Goal: Information Seeking & Learning: Learn about a topic

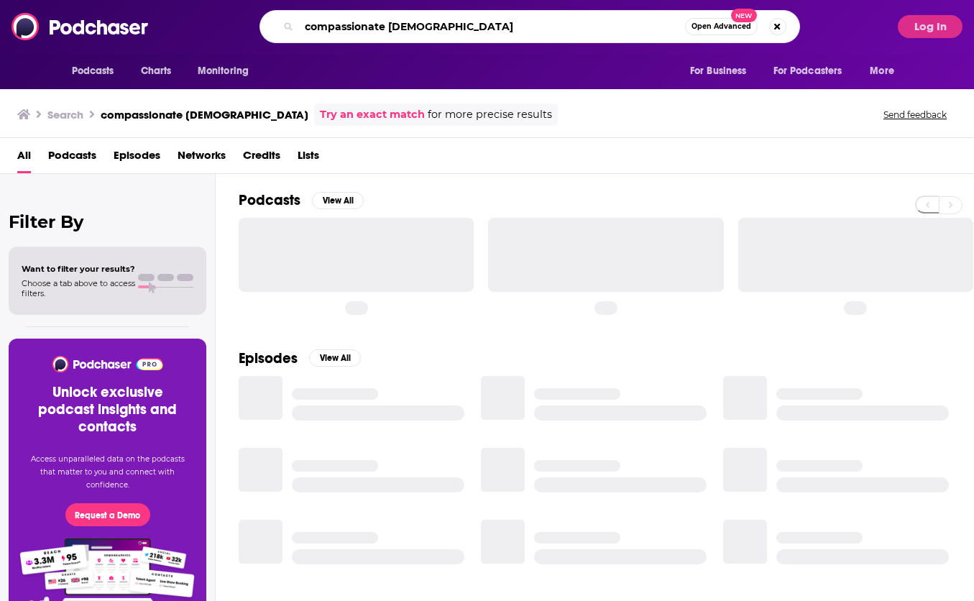
click at [510, 19] on input "compassionate [DEMOGRAPHIC_DATA]" at bounding box center [492, 26] width 386 height 23
click at [510, 29] on input "compassionate [DEMOGRAPHIC_DATA]" at bounding box center [492, 26] width 386 height 23
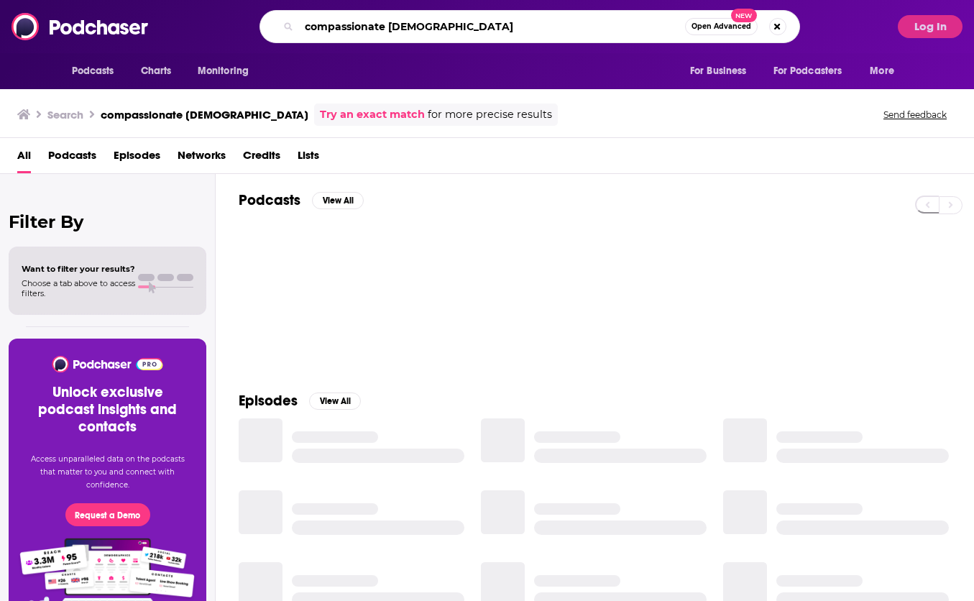
click at [510, 29] on input "compassionate [DEMOGRAPHIC_DATA]" at bounding box center [492, 26] width 386 height 23
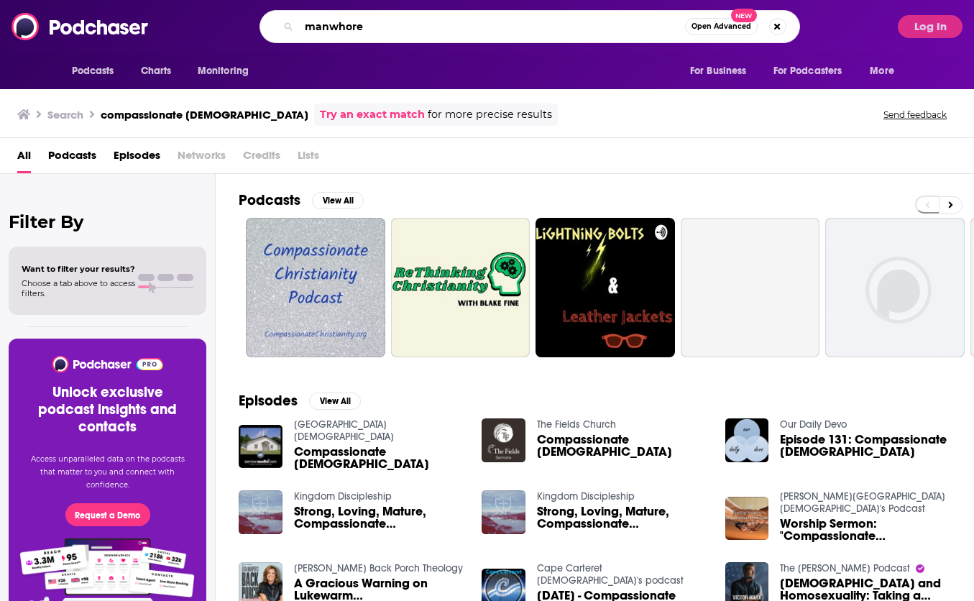
type input "manwhore"
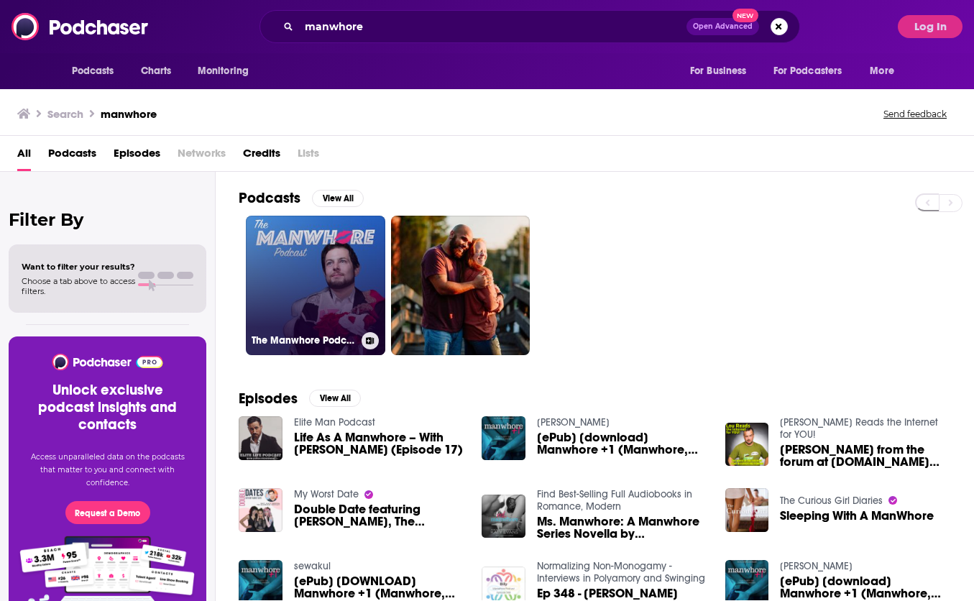
click at [341, 274] on link "The Manwhore Podcast: Sex-Positive Conversations" at bounding box center [315, 285] width 139 height 139
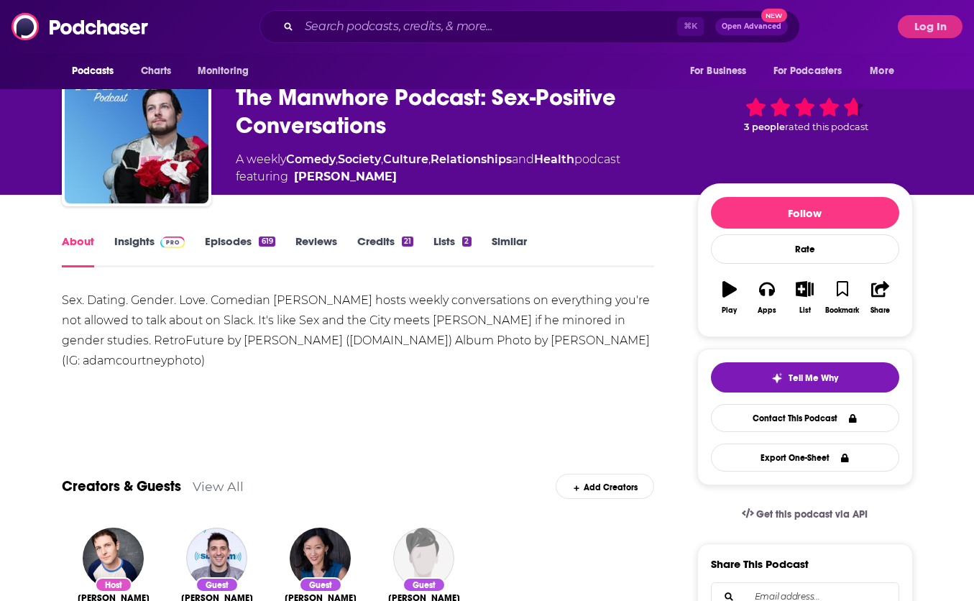
scroll to position [40, 0]
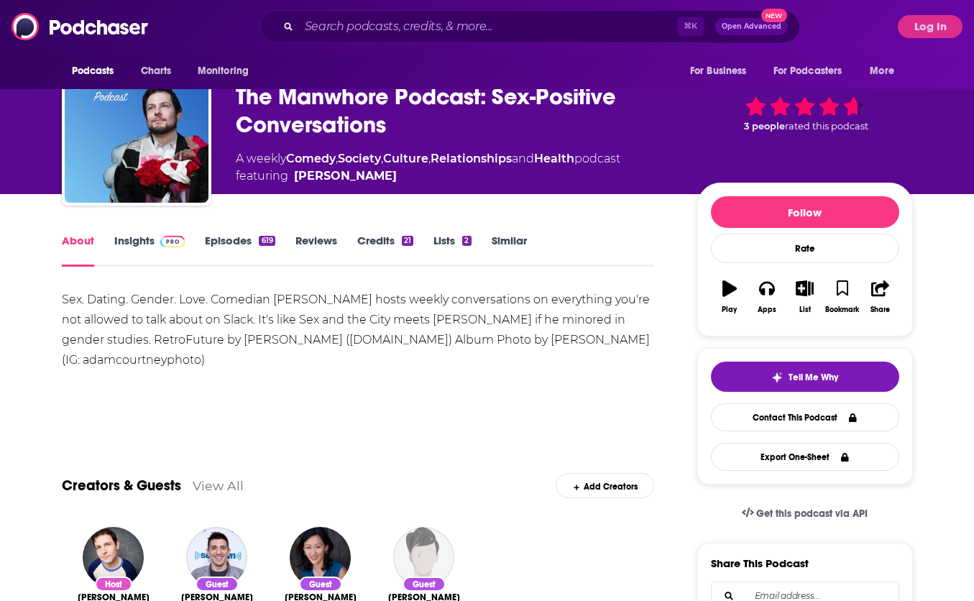
click at [161, 241] on img at bounding box center [172, 241] width 25 height 11
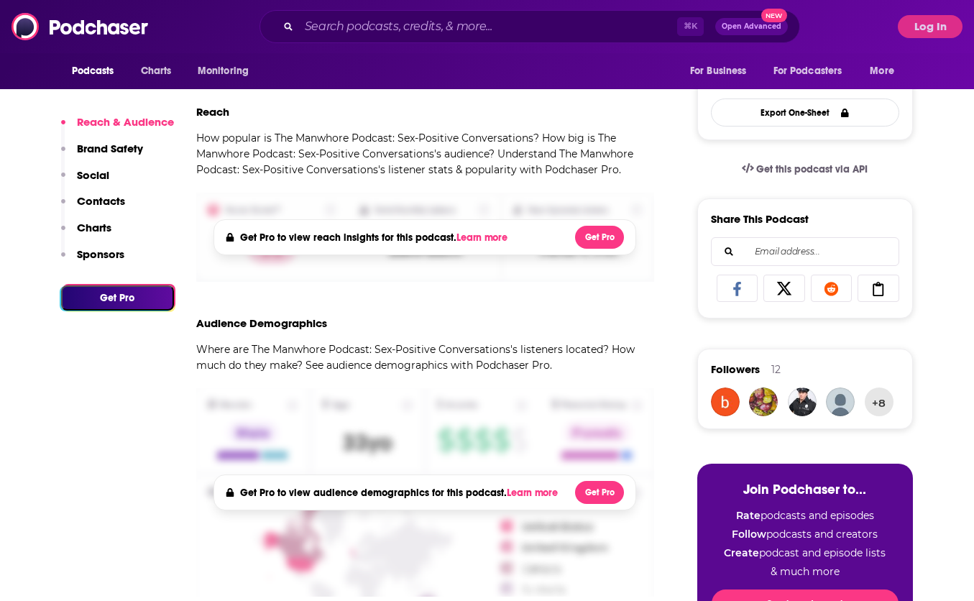
scroll to position [374, 0]
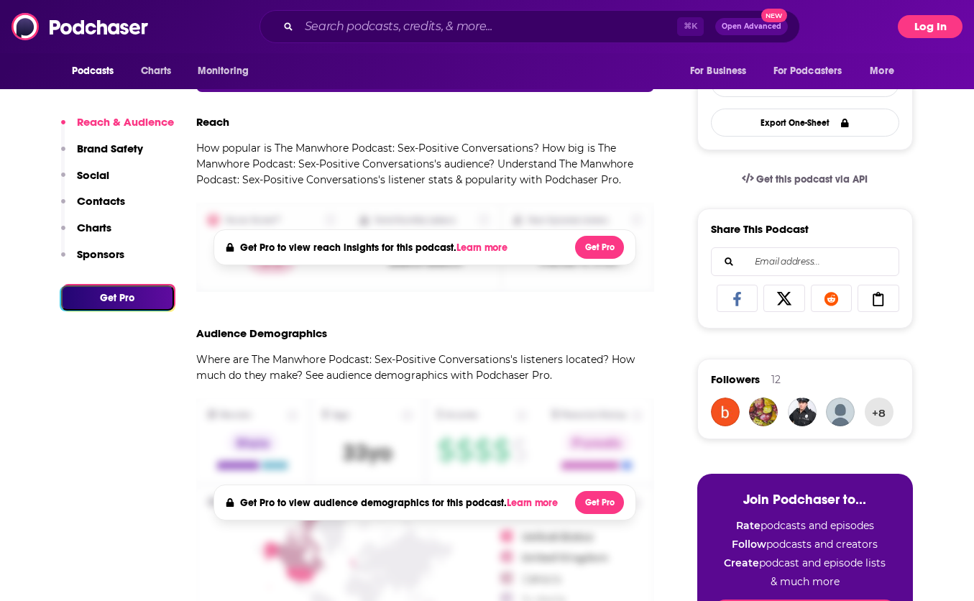
click at [938, 22] on button "Log In" at bounding box center [930, 26] width 65 height 23
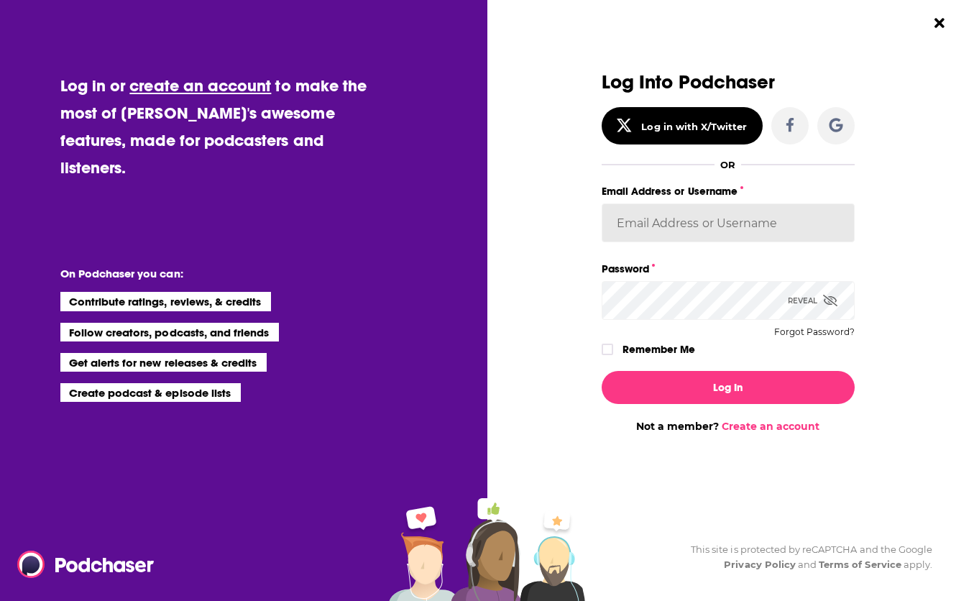
click at [729, 212] on input "Email Address or Username" at bounding box center [728, 222] width 253 height 39
type input "[PERSON_NAME][EMAIL_ADDRESS][DOMAIN_NAME]"
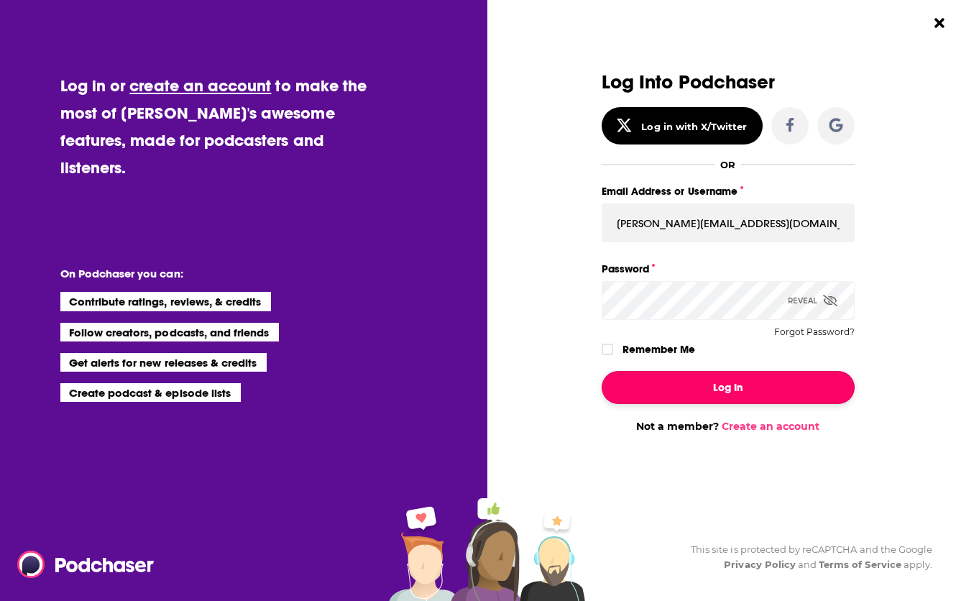
click at [699, 392] on button "Log In" at bounding box center [728, 387] width 253 height 33
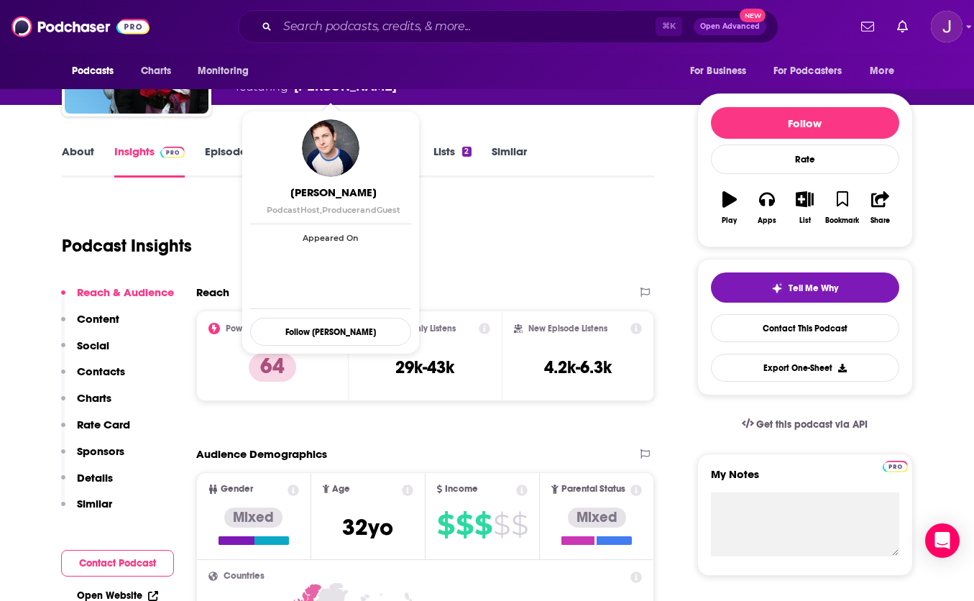
scroll to position [135, 0]
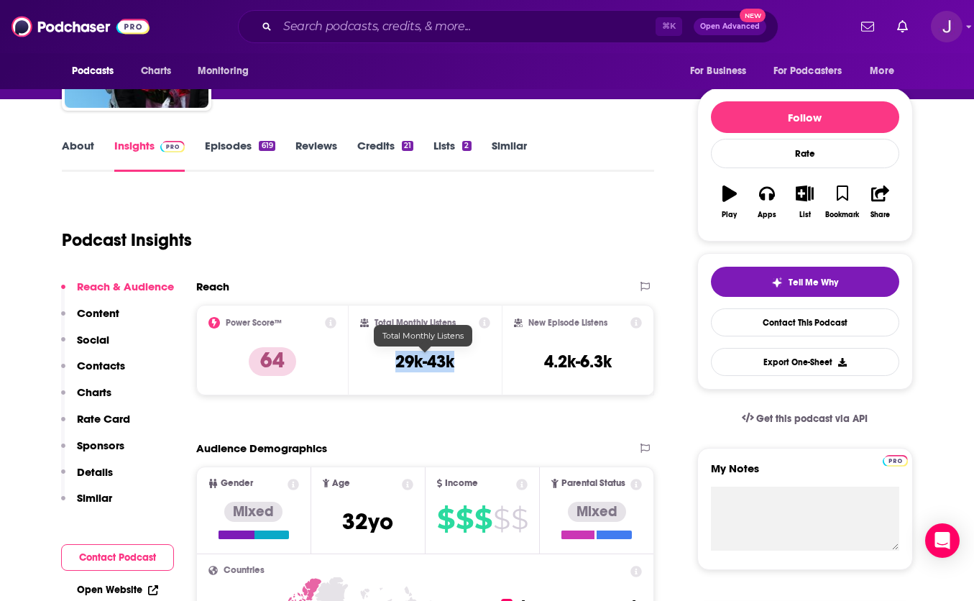
drag, startPoint x: 395, startPoint y: 362, endPoint x: 472, endPoint y: 362, distance: 76.9
click at [472, 362] on div "Total Monthly Listens 29k-43k" at bounding box center [425, 350] width 130 height 66
copy h3 "29k-43k"
